Goal: Information Seeking & Learning: Learn about a topic

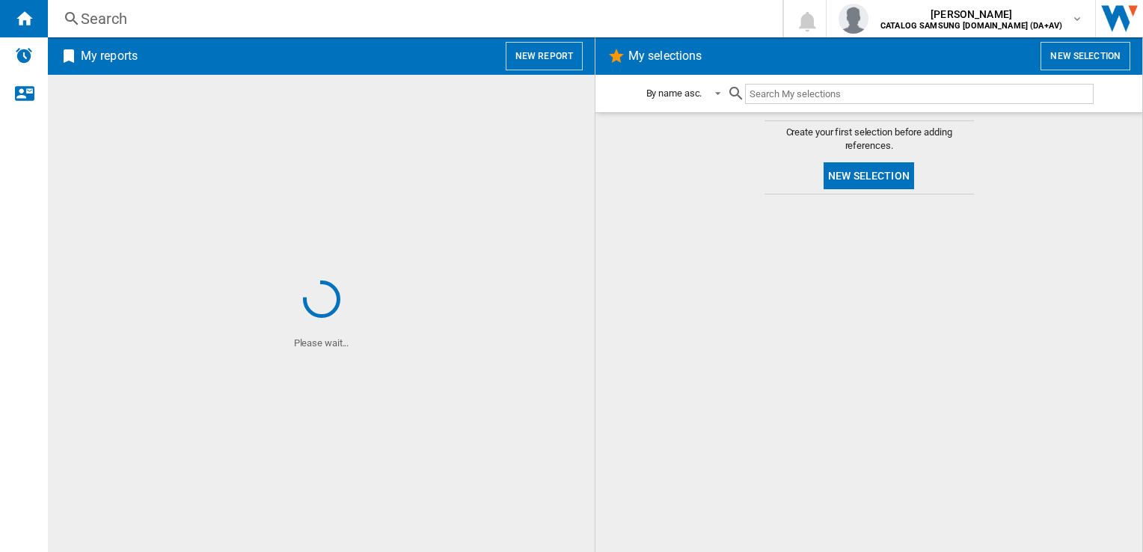
click at [426, 14] on div "Search" at bounding box center [412, 18] width 663 height 21
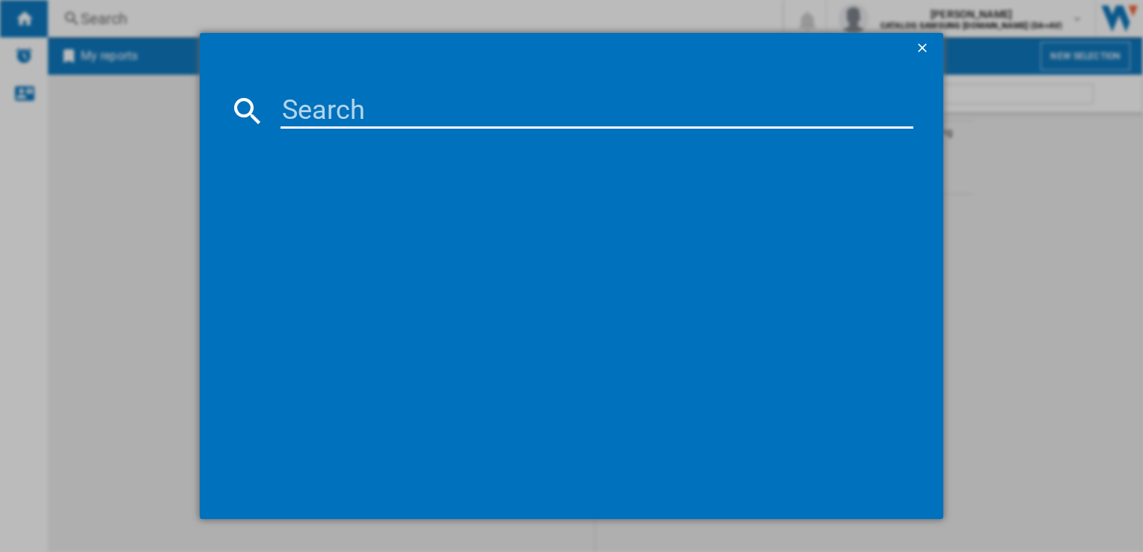
click at [389, 118] on input at bounding box center [596, 111] width 632 height 36
paste input "RS70F64KDFEU"
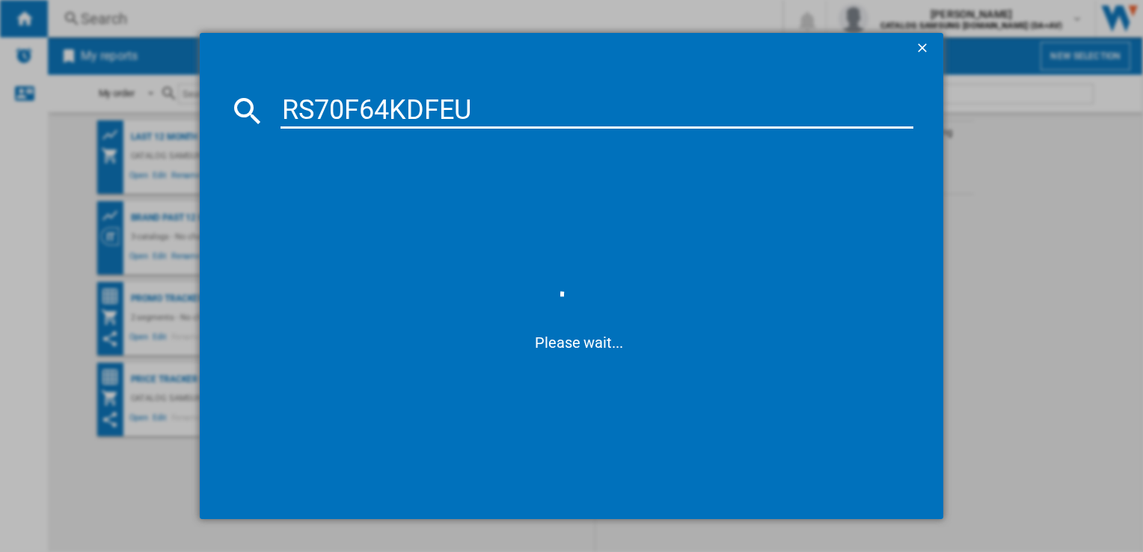
type input "RS70F64KDFEU"
drag, startPoint x: 876, startPoint y: 203, endPoint x: 559, endPoint y: 225, distance: 317.8
click at [876, 202] on span at bounding box center [579, 204] width 668 height 136
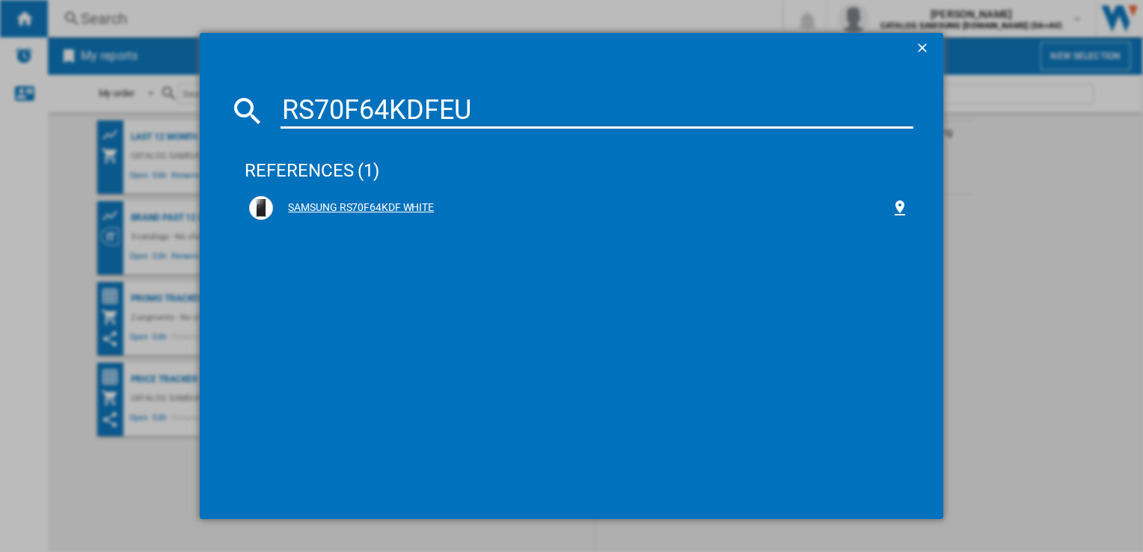
click at [366, 209] on div "SAMSUNG RS70F64KDF WHITE" at bounding box center [581, 207] width 617 height 15
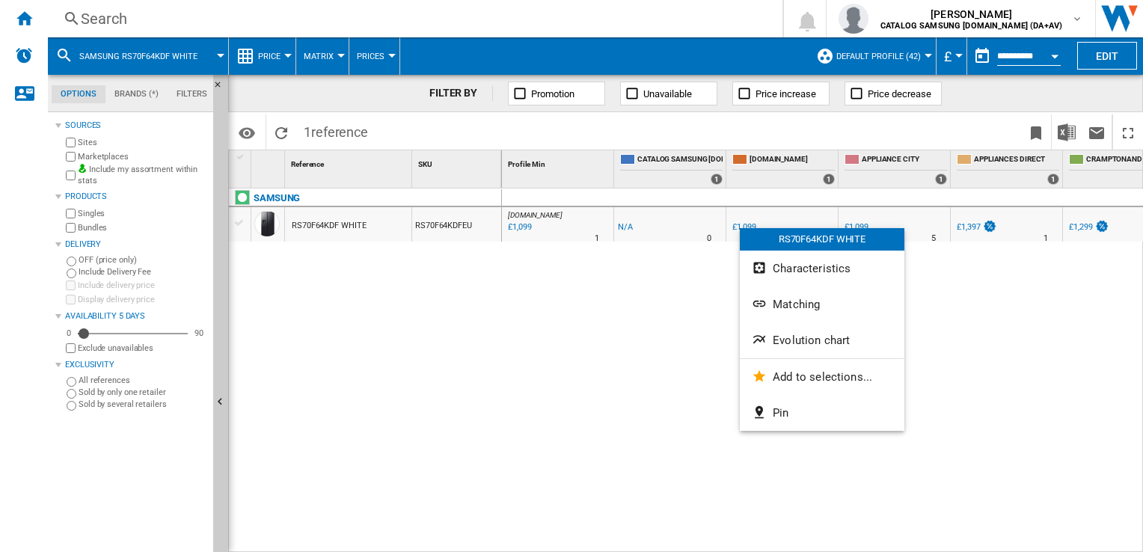
click at [625, 257] on div at bounding box center [571, 276] width 1143 height 552
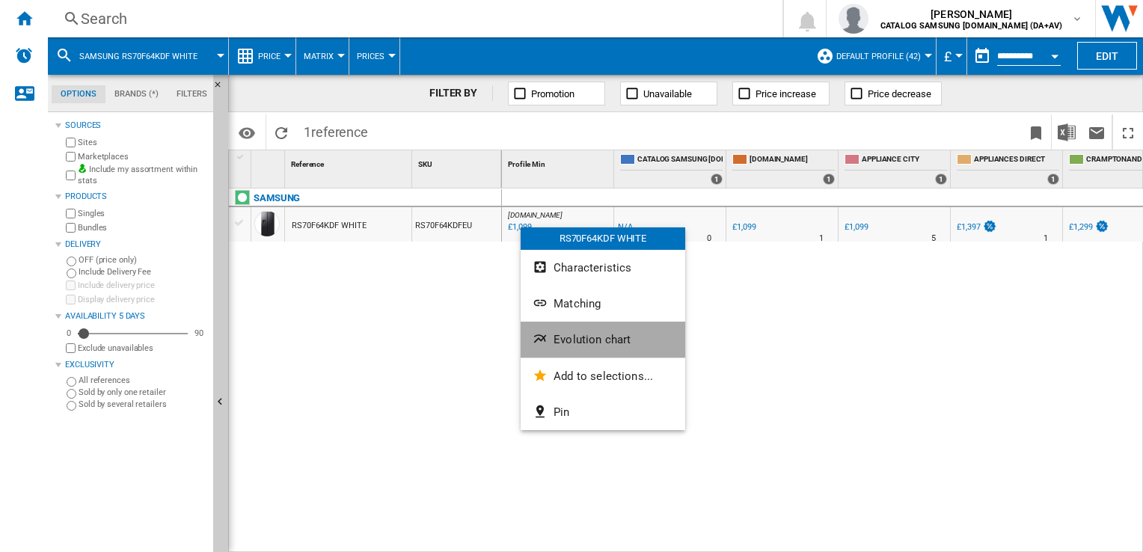
click at [577, 341] on span "Evolution chart" at bounding box center [591, 339] width 77 height 13
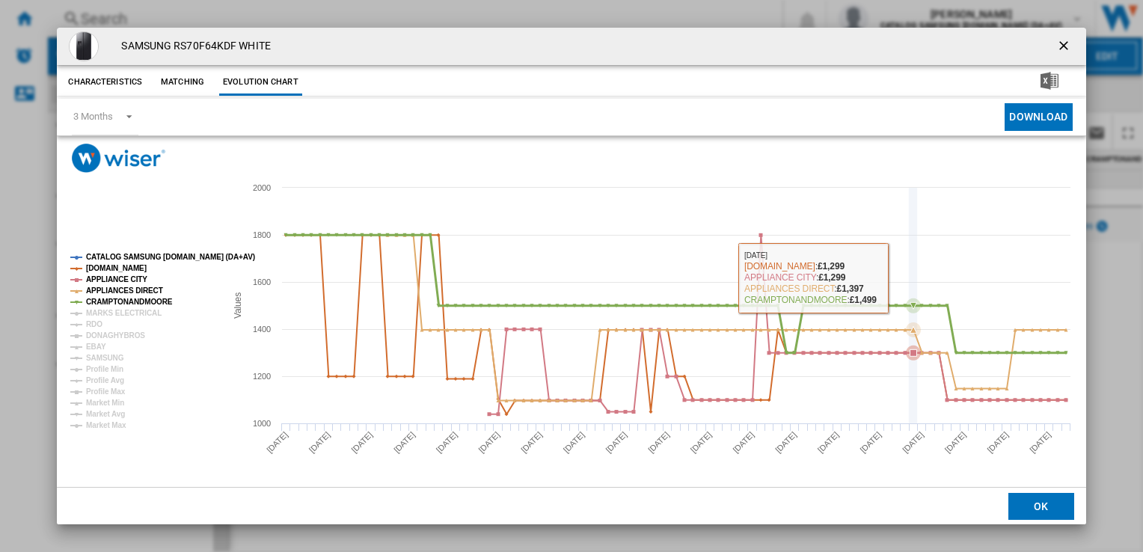
click at [918, 284] on rect "Product popup" at bounding box center [571, 330] width 1028 height 314
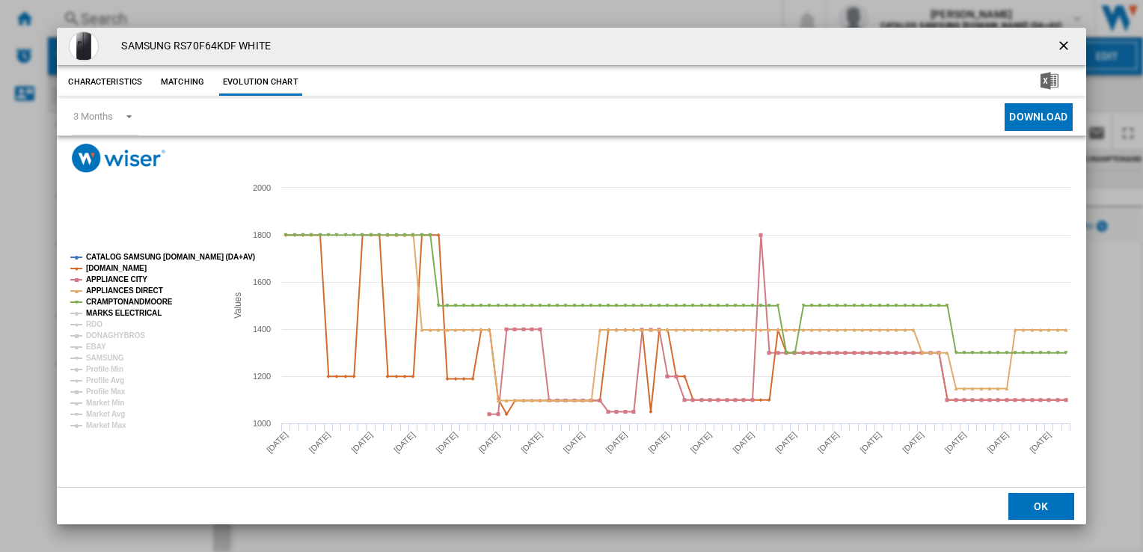
click at [110, 313] on tspan "MARKS ELECTRICAL" at bounding box center [124, 313] width 76 height 8
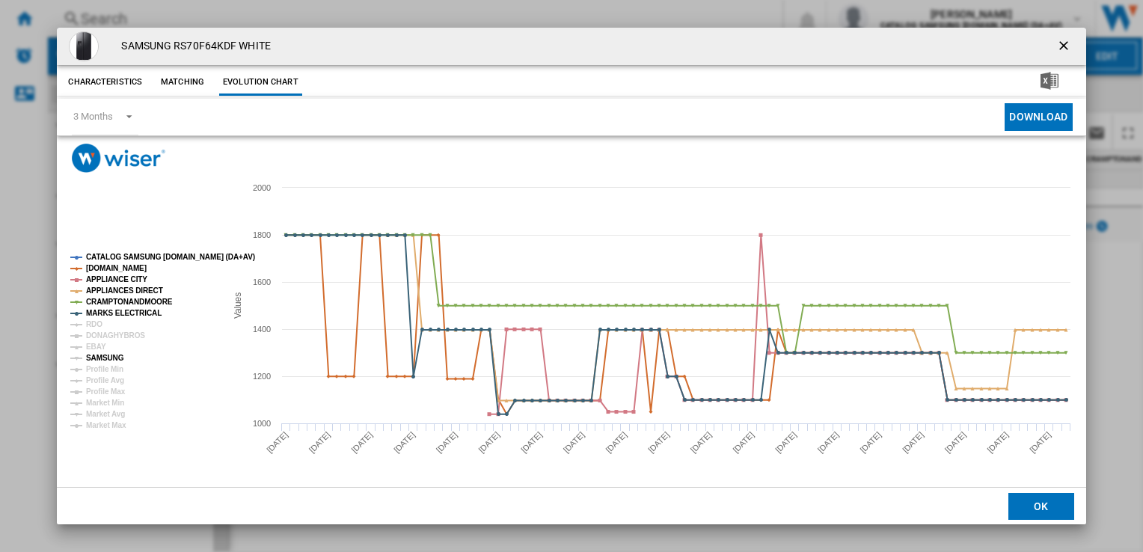
click at [104, 357] on tspan "SAMSUNG" at bounding box center [105, 358] width 38 height 8
